Goal: Navigation & Orientation: Find specific page/section

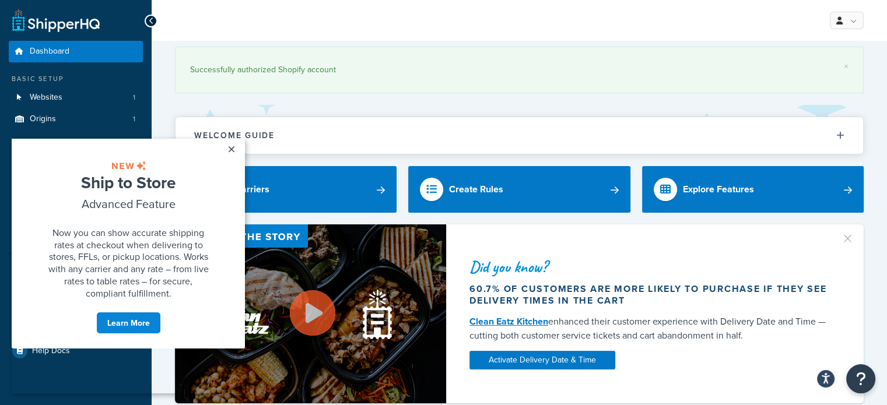
scroll to position [58, 0]
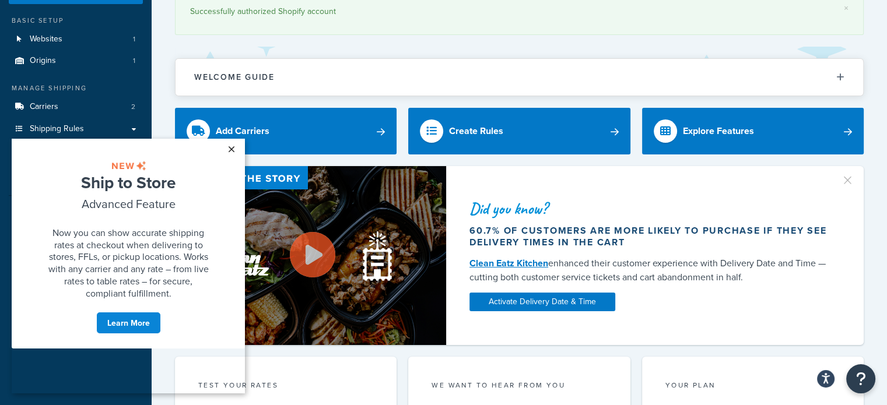
click at [231, 148] on link "×" at bounding box center [231, 149] width 20 height 21
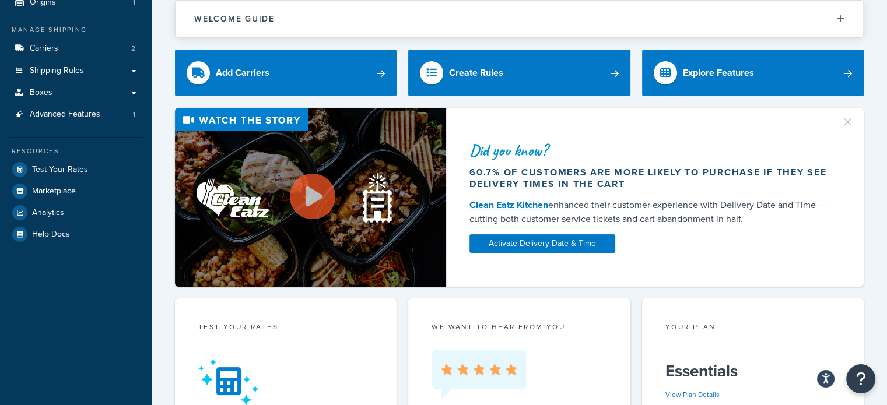
scroll to position [0, 0]
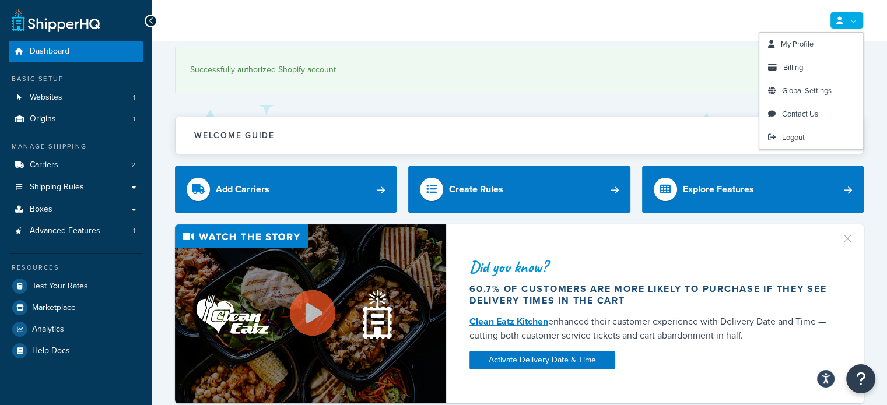
click at [857, 16] on link at bounding box center [847, 20] width 34 height 17
click at [620, 32] on div "My Profile Billing Global Settings Contact Us Logout" at bounding box center [519, 20] width 735 height 41
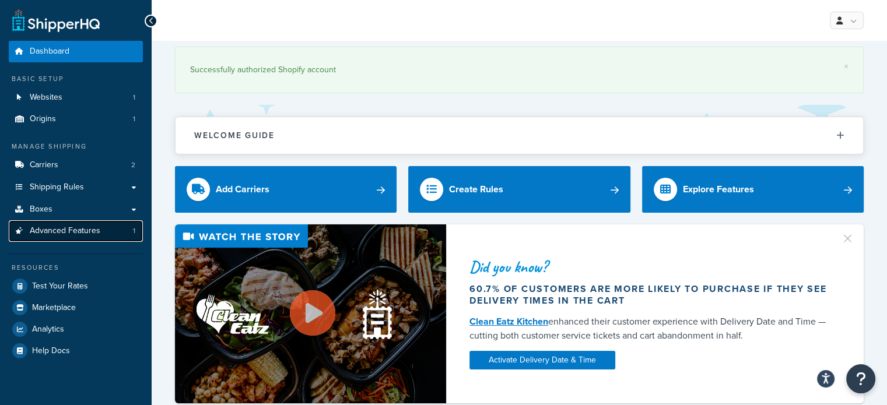
click at [84, 231] on span "Advanced Features" at bounding box center [65, 231] width 71 height 10
